Goal: Transaction & Acquisition: Book appointment/travel/reservation

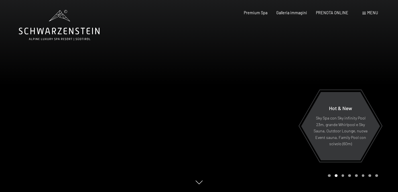
click at [370, 13] on span "Menu" at bounding box center [372, 12] width 11 height 5
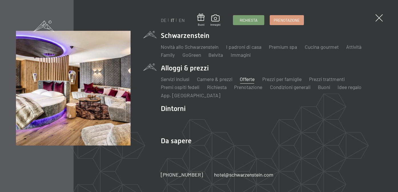
click at [248, 78] on link "Offerte" at bounding box center [247, 79] width 15 height 6
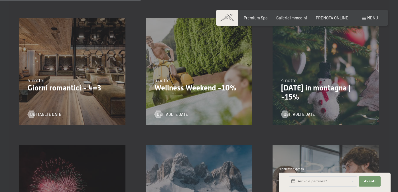
scroll to position [388, 0]
click at [176, 63] on div "13/11/2025-1/12/2025 11/12/2025-22/12/2025 15/1/2026-26/1/2026 12/3/2026-23/3/2…" at bounding box center [199, 71] width 127 height 127
click at [165, 101] on div "13/11/2025-1/12/2025 11/12/2025-22/12/2025 15/1/2026-26/1/2026 12/3/2026-23/3/2…" at bounding box center [199, 71] width 127 height 127
click at [164, 113] on span "Consenso marketing*" at bounding box center [165, 113] width 43 height 6
click at [141, 113] on input "Consenso marketing*" at bounding box center [138, 113] width 6 height 6
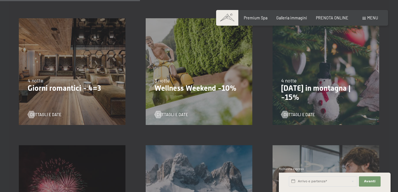
checkbox input "false"
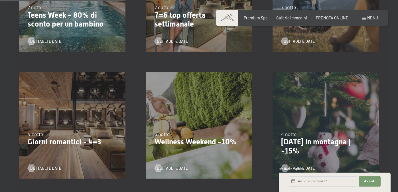
scroll to position [327, 0]
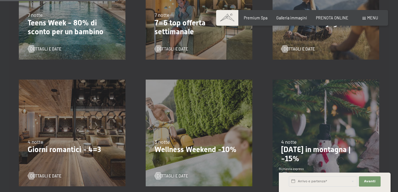
click at [197, 114] on div "13/11/2025-1/12/2025 11/12/2025-22/12/2025 15/1/2026-26/1/2026 12/3/2026-23/3/2…" at bounding box center [199, 133] width 127 height 127
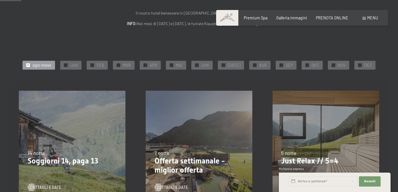
scroll to position [57, 0]
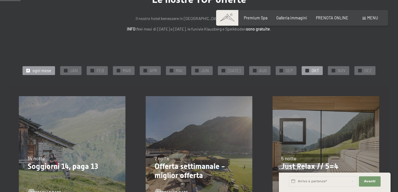
click at [312, 72] on span "OKT" at bounding box center [315, 71] width 7 height 6
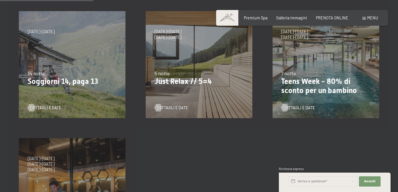
scroll to position [139, 0]
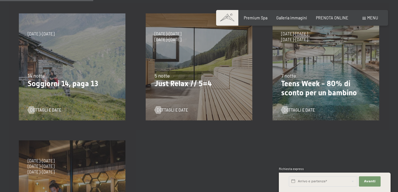
click at [207, 78] on div "5 notte" at bounding box center [199, 75] width 89 height 7
click at [174, 107] on span "Dettagli e Date" at bounding box center [178, 110] width 31 height 6
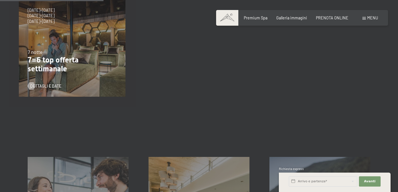
scroll to position [0, 0]
